Goal: Find specific page/section: Find specific page/section

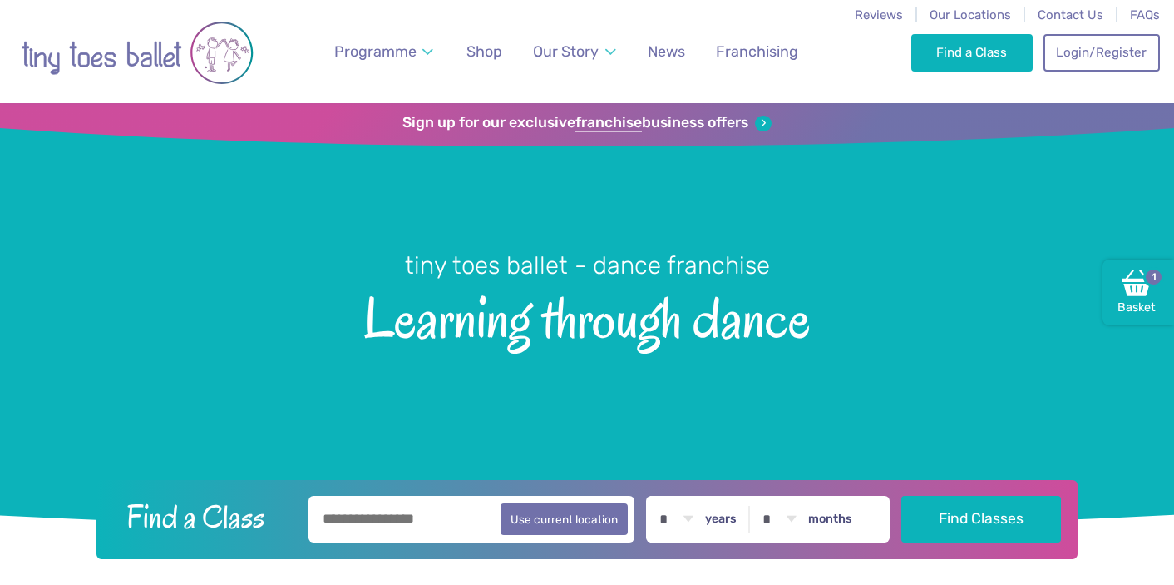
click at [946, 6] on div "Find a Class Login/Register 1" at bounding box center [1035, 51] width 249 height 103
click at [957, 13] on span "Our Locations" at bounding box center [970, 14] width 81 height 15
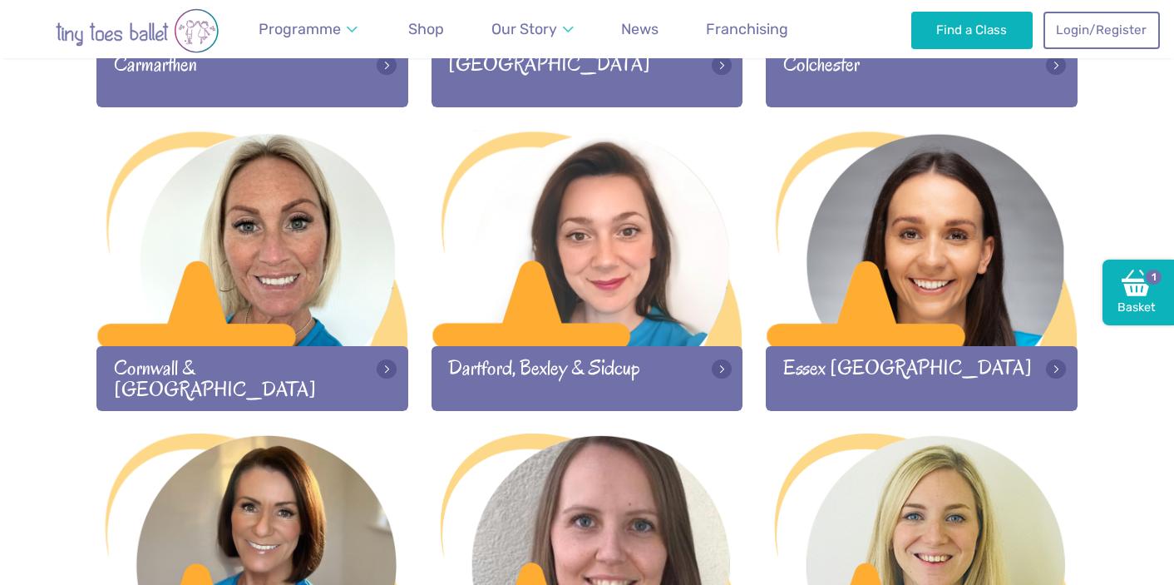
scroll to position [1103, 0]
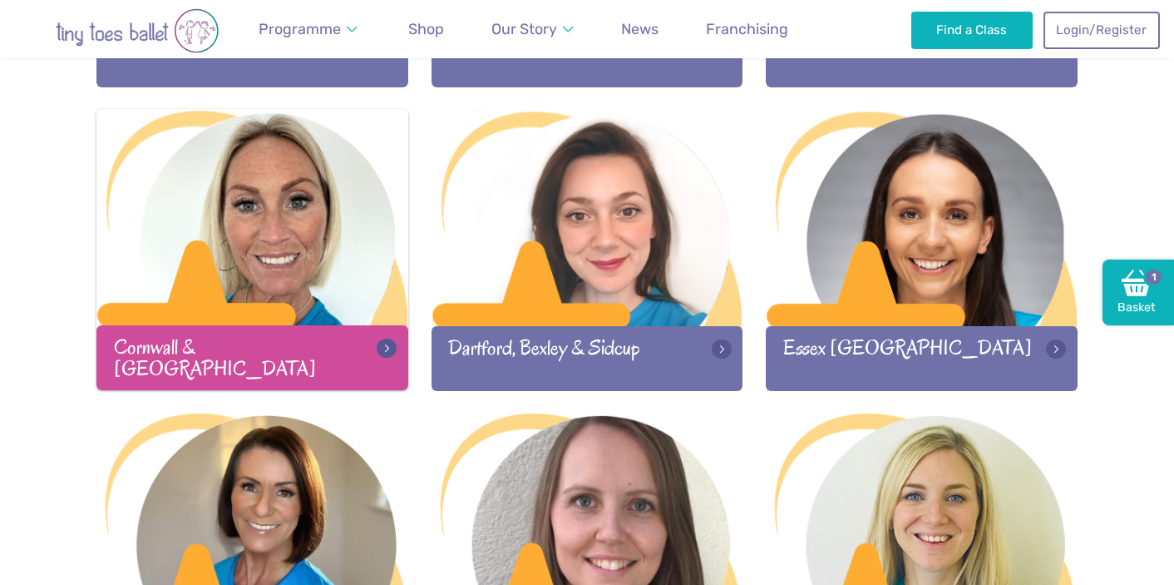
click at [277, 288] on div at bounding box center [252, 219] width 312 height 220
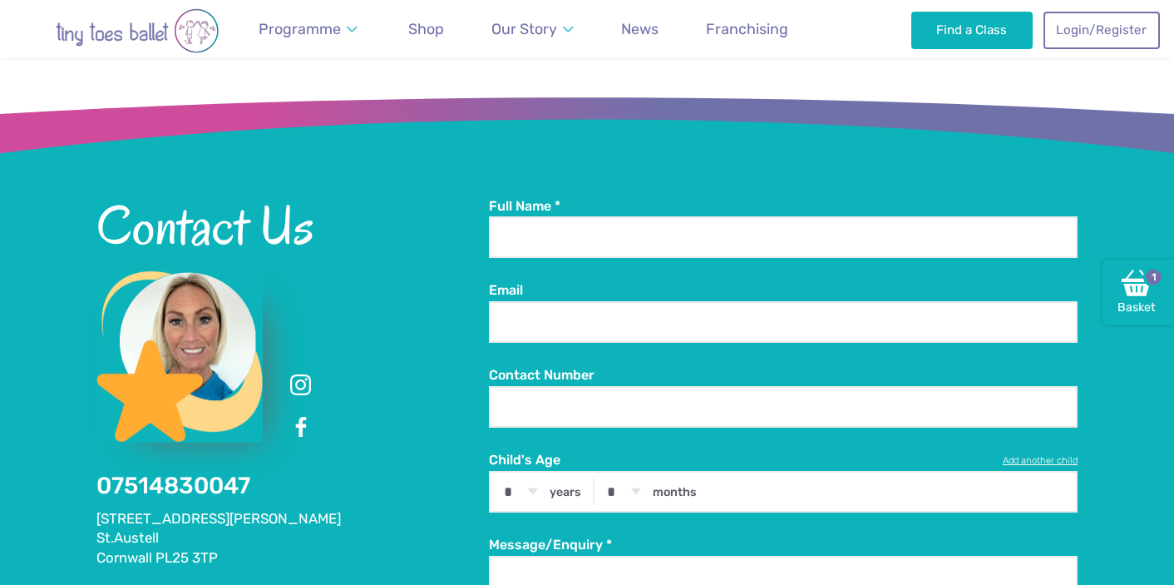
scroll to position [2822, 0]
